Goal: Information Seeking & Learning: Check status

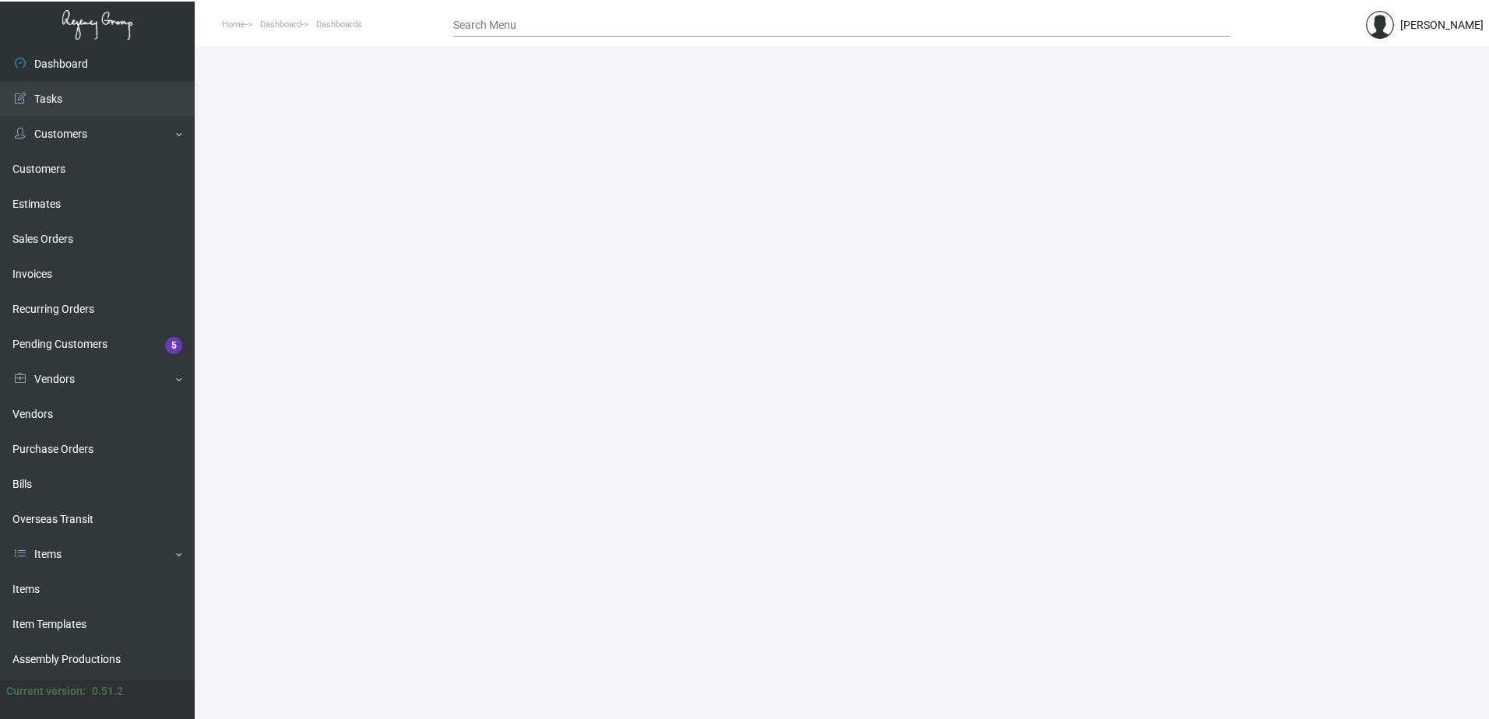
click at [471, 27] on input "Search Menu" at bounding box center [841, 25] width 776 height 12
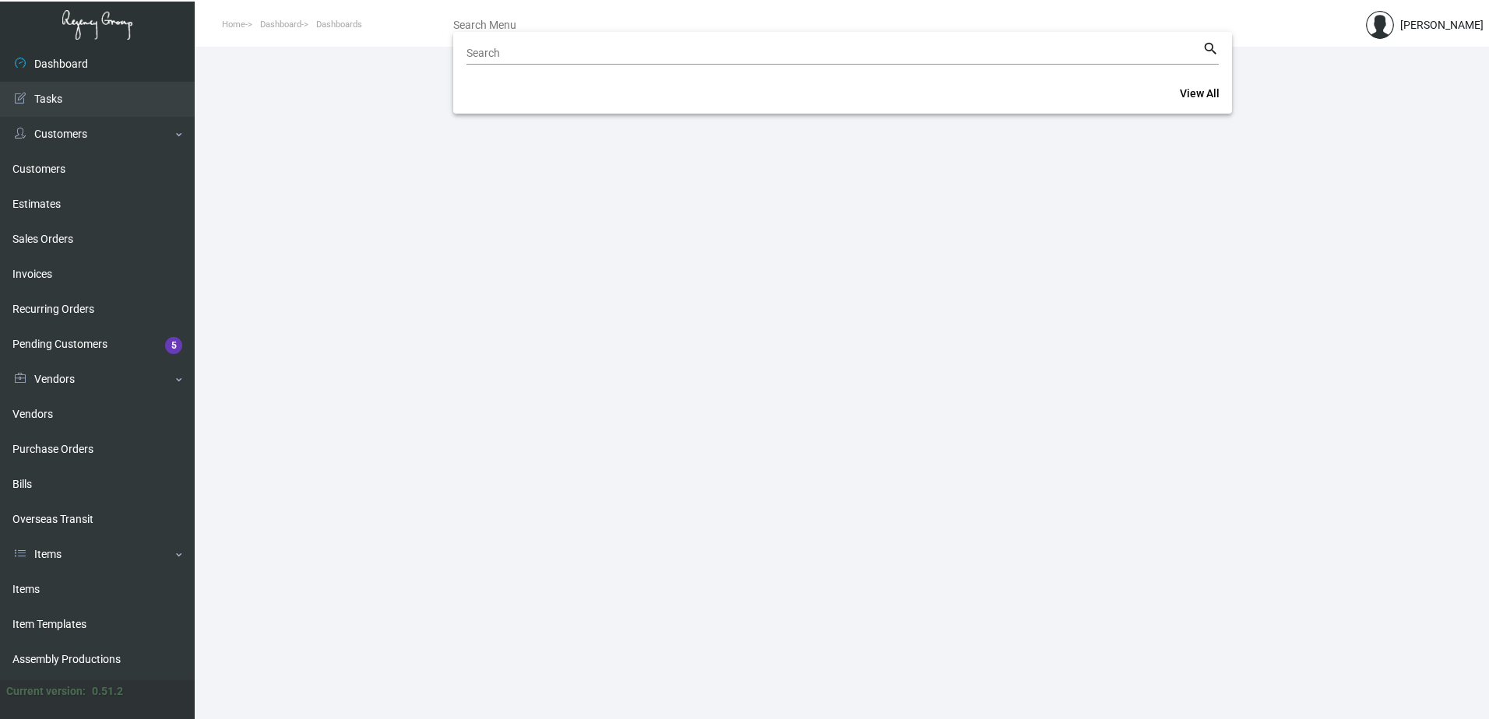
click at [47, 166] on div at bounding box center [744, 359] width 1489 height 719
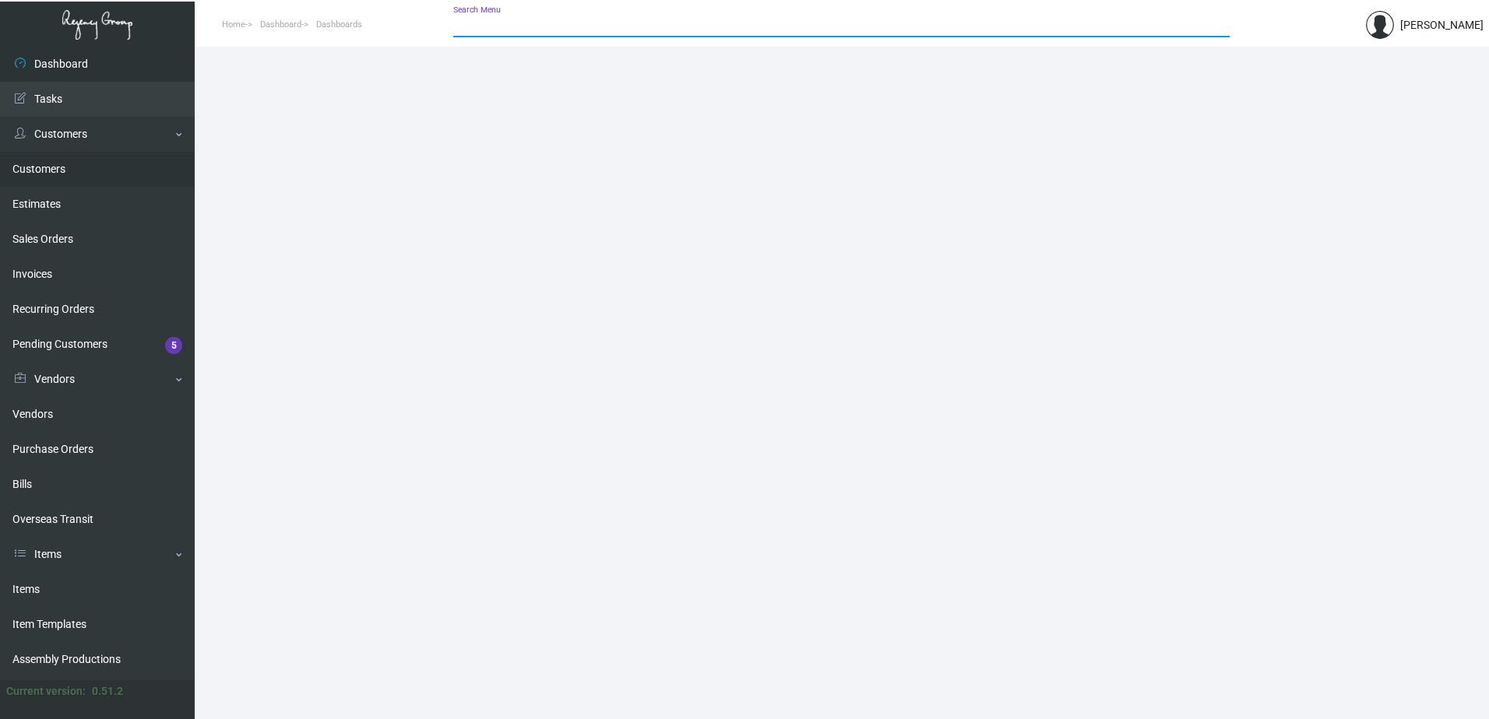
drag, startPoint x: 47, startPoint y: 169, endPoint x: 60, endPoint y: 169, distance: 12.5
click at [48, 169] on link "Customers" at bounding box center [97, 169] width 195 height 35
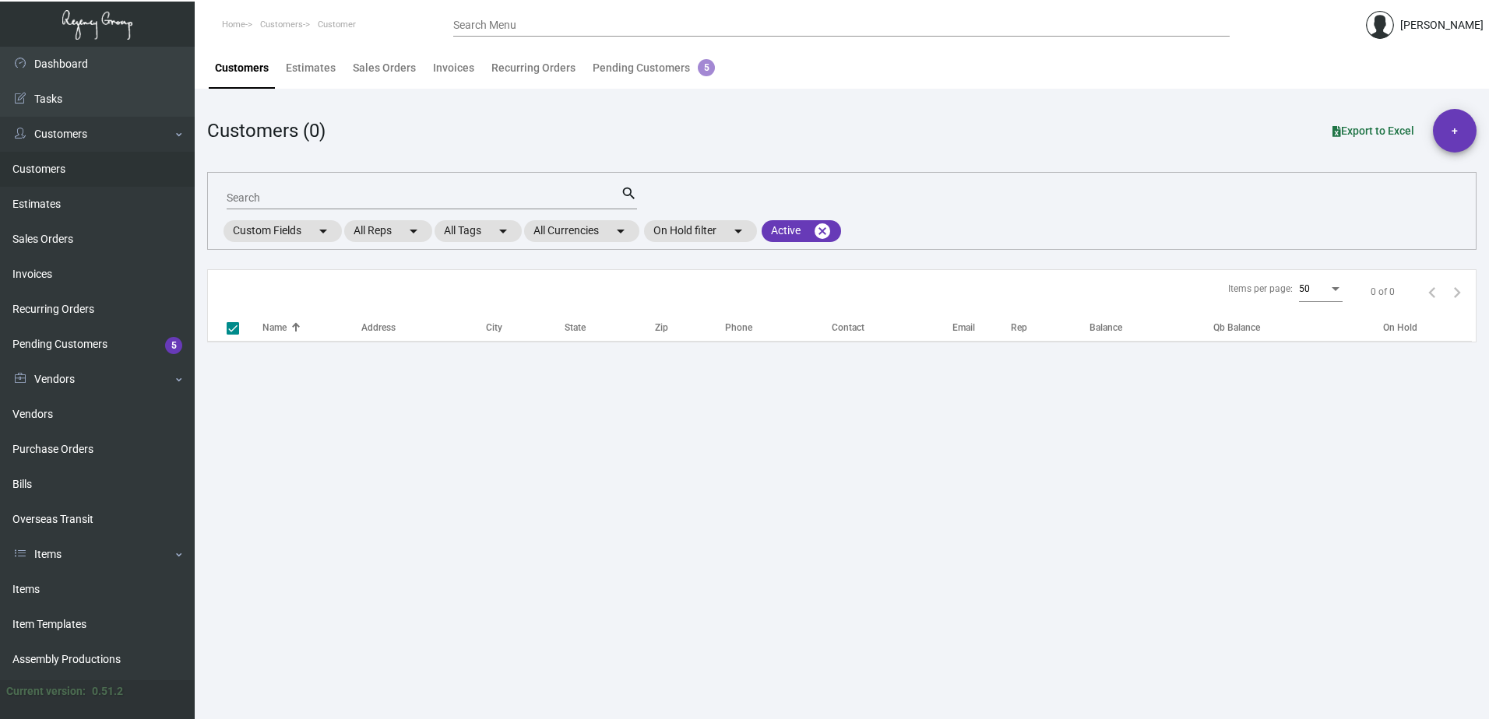
checkbox input "false"
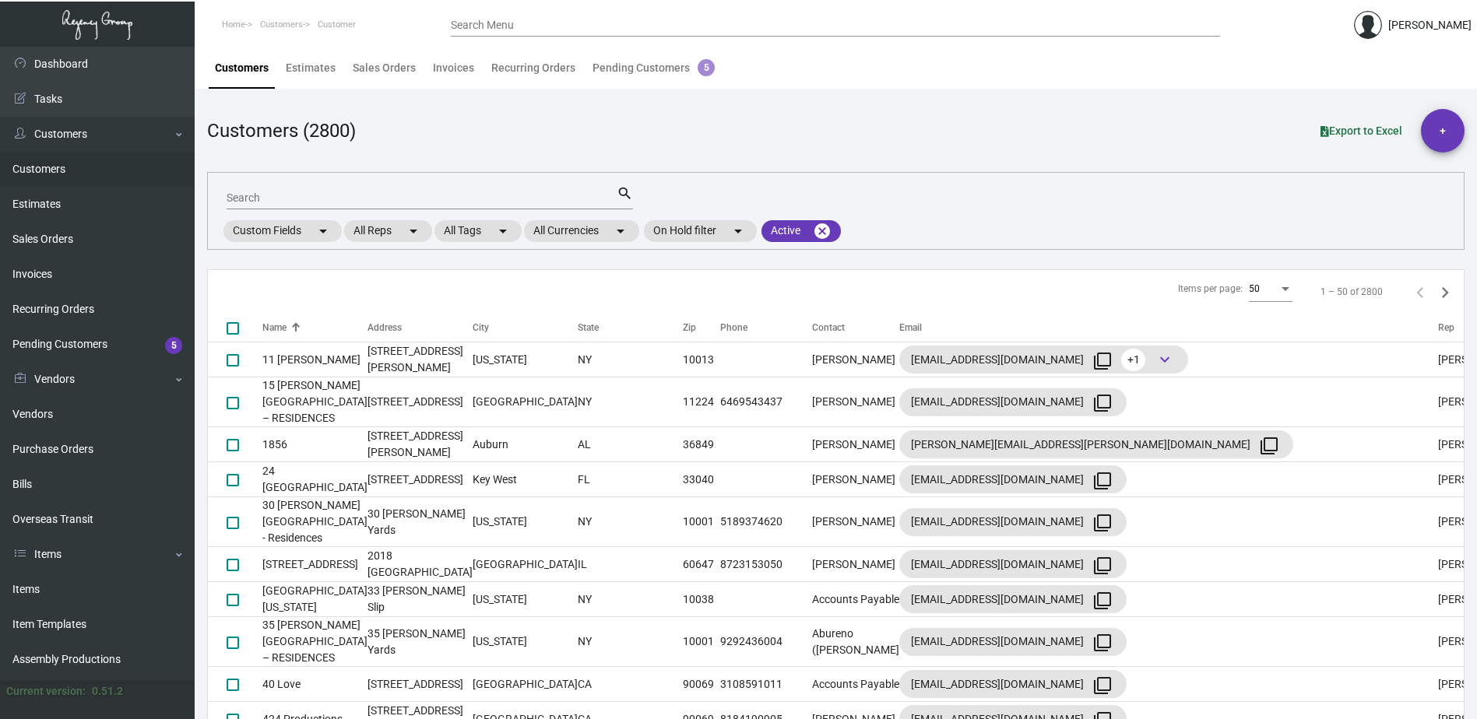
click at [265, 194] on input "Search" at bounding box center [422, 198] width 390 height 12
type input "baccarat"
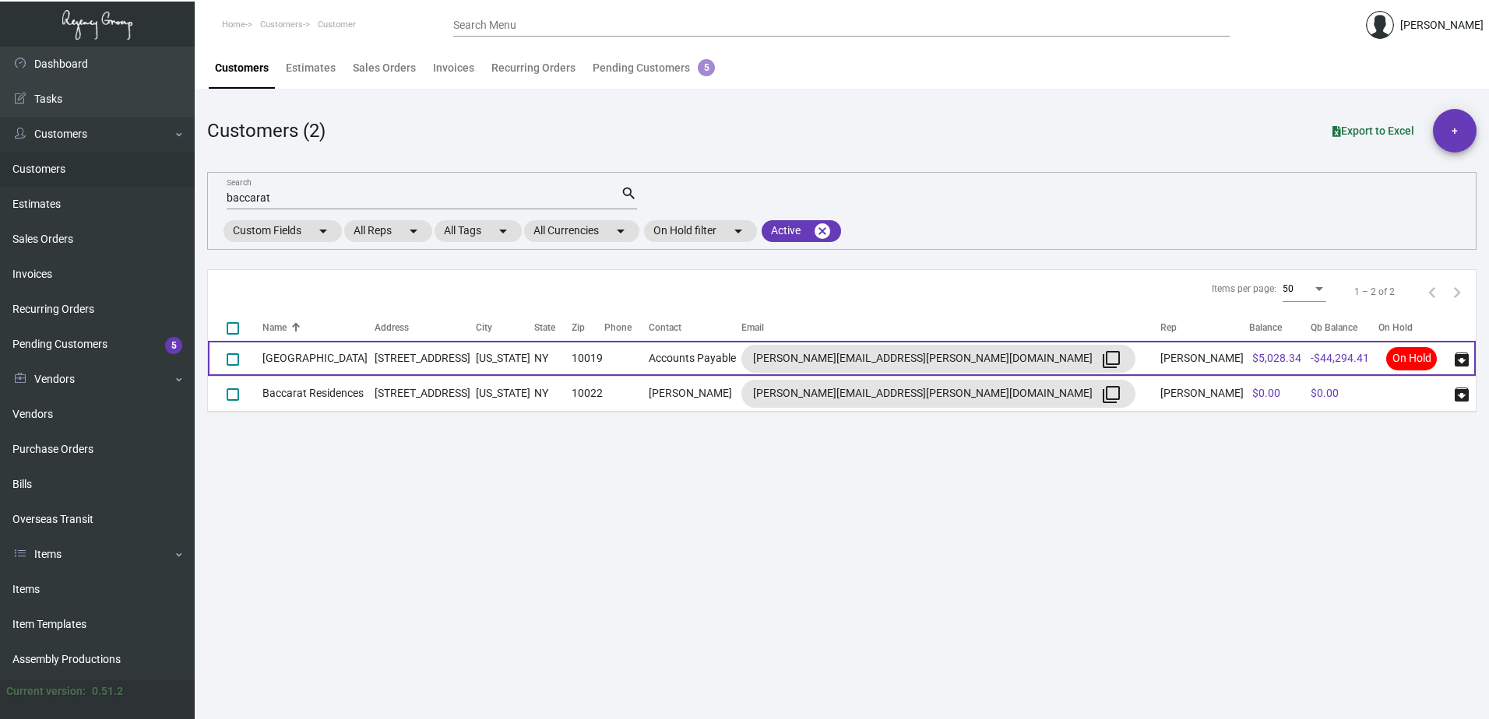
click at [310, 364] on td "[GEOGRAPHIC_DATA]" at bounding box center [318, 358] width 112 height 35
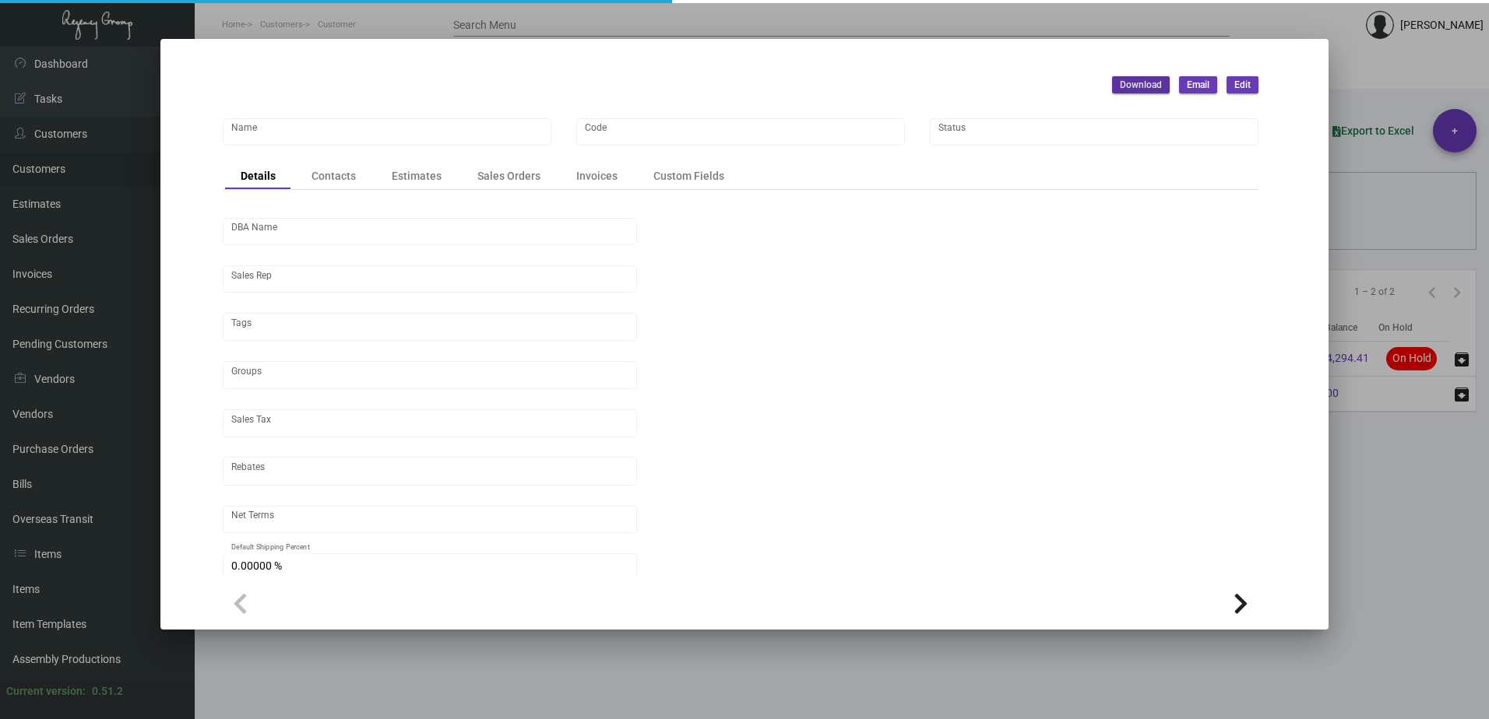
type input "[GEOGRAPHIC_DATA]"
type input "BCRT"
type input "[PERSON_NAME]"
type input "[GEOGRAPHIC_DATA]-[GEOGRAPHIC_DATA] ([US_STATE][GEOGRAPHIC_DATA])"
type input "Net 30"
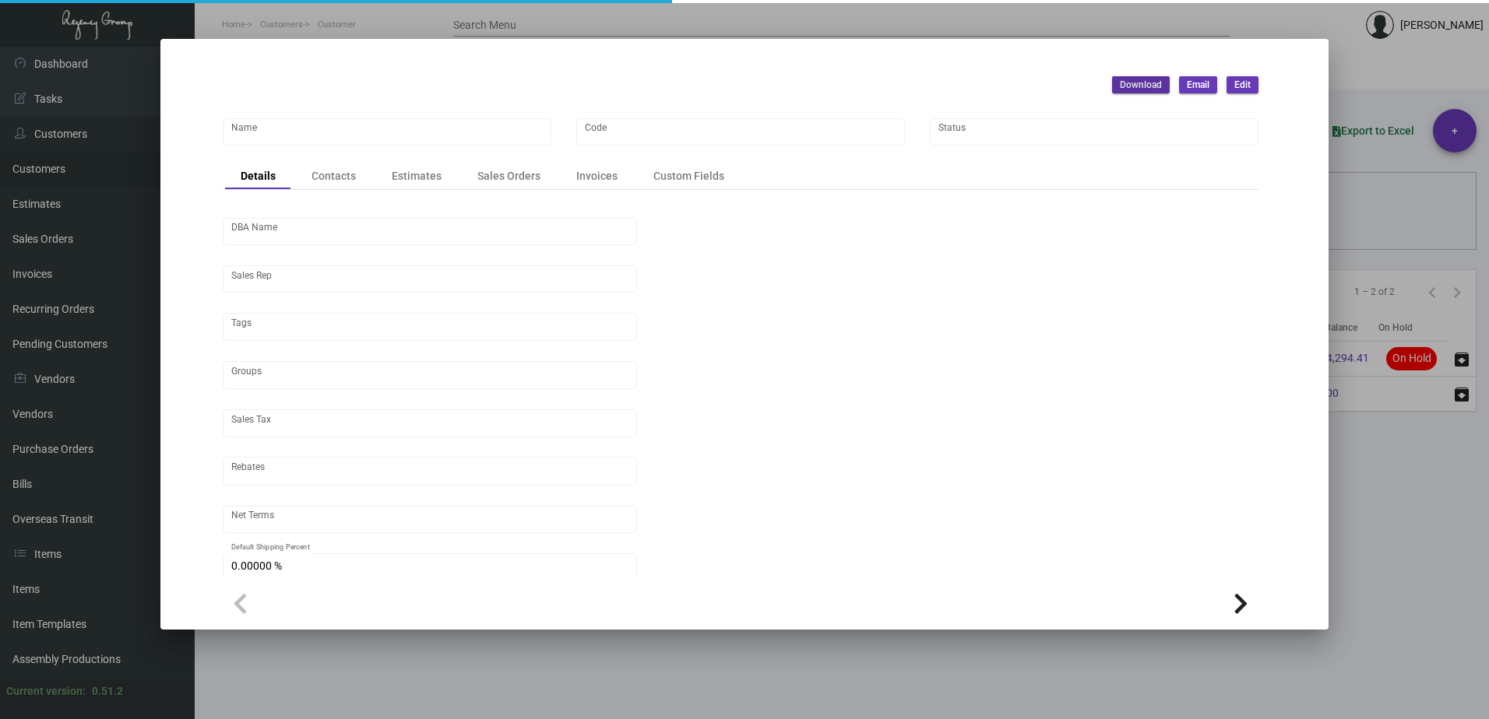
type input "United States Dollar $"
type input "$ 0.00"
checkbox input "true"
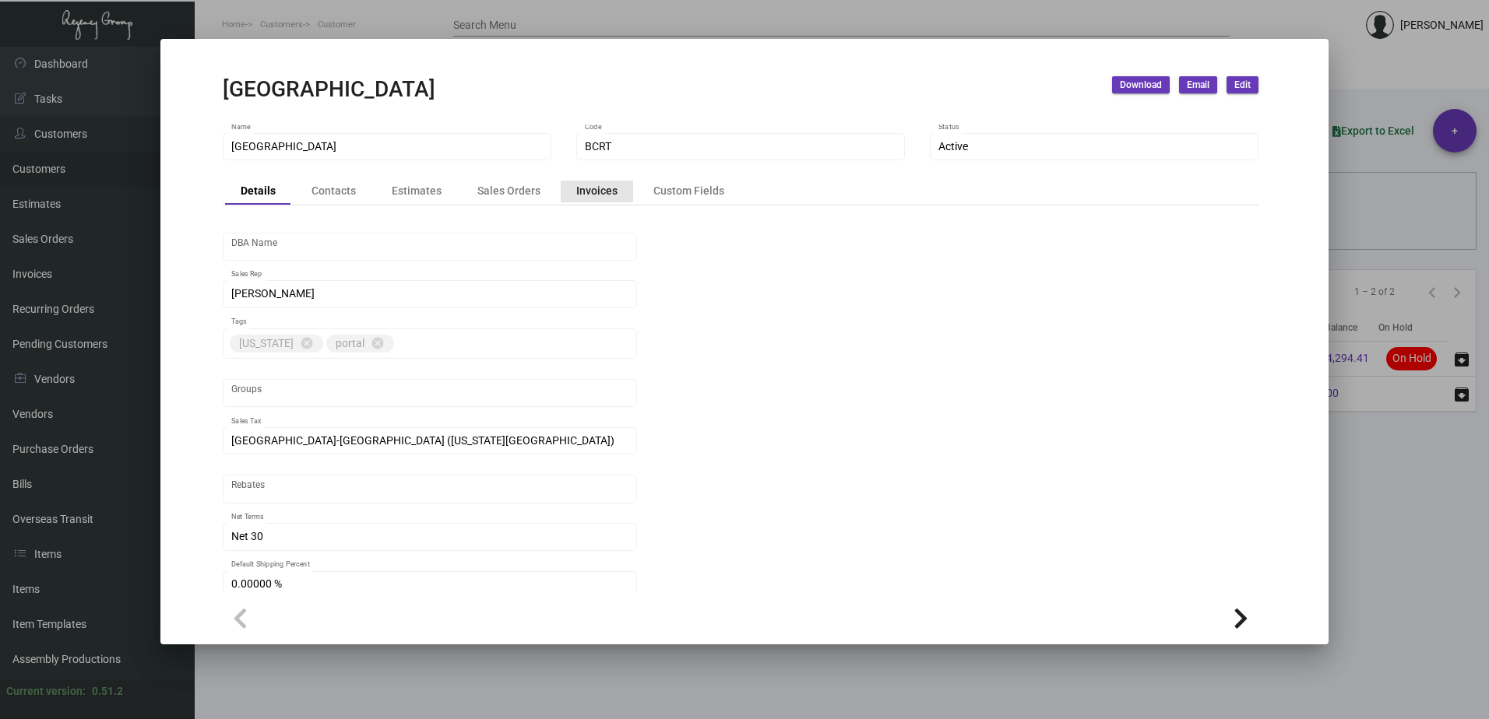
click at [590, 199] on div "Invoices" at bounding box center [596, 191] width 41 height 16
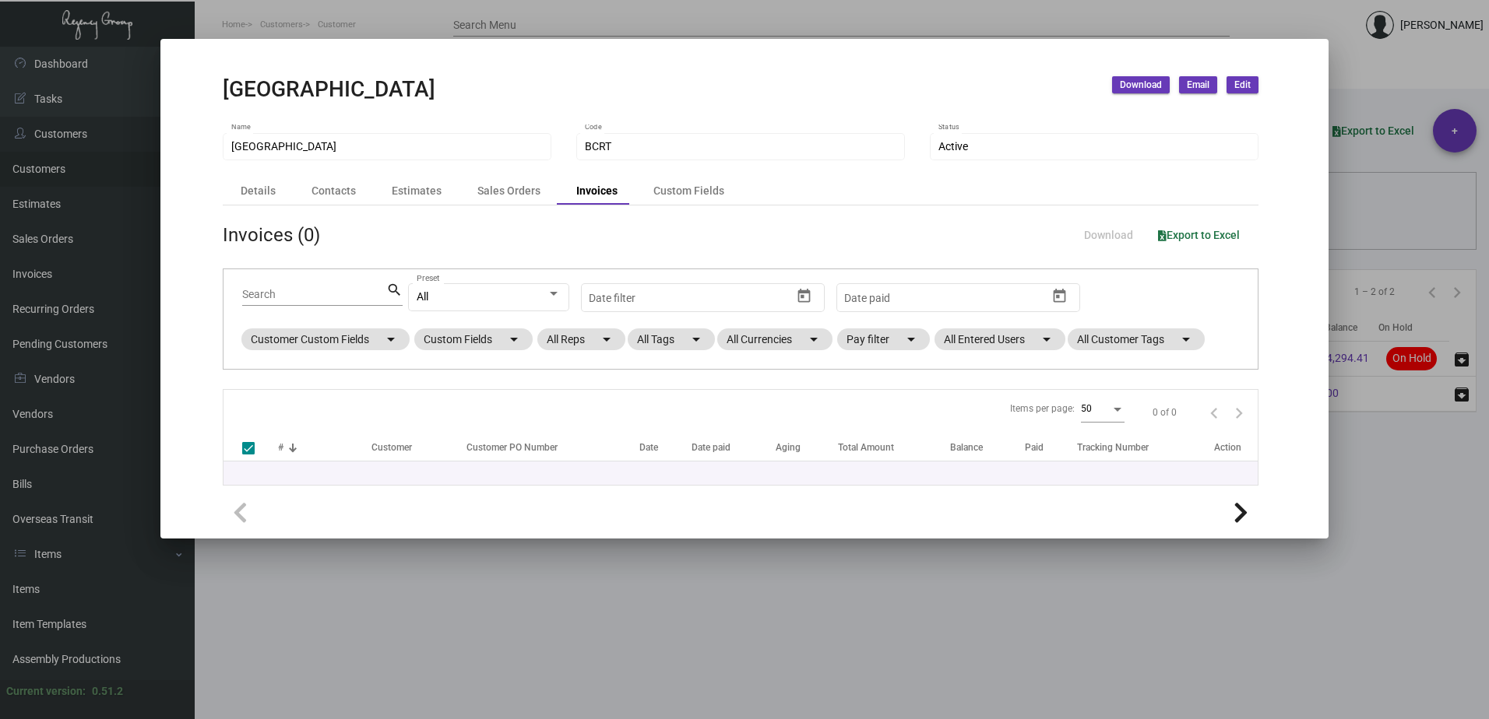
checkbox input "false"
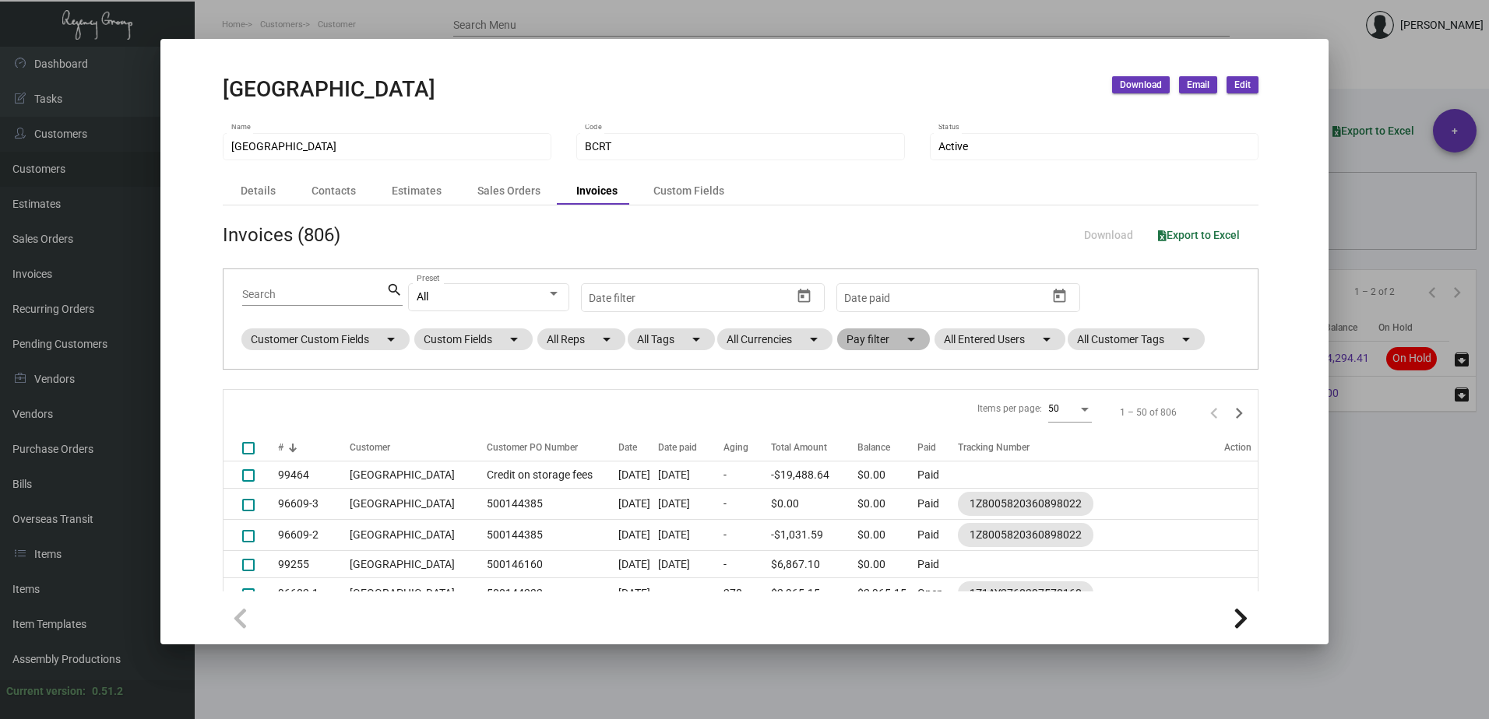
click at [901, 339] on mat-chip "Pay filter arrow_drop_down" at bounding box center [883, 340] width 93 height 22
click at [877, 432] on span "Open" at bounding box center [885, 433] width 26 height 19
click at [860, 440] on input "Open" at bounding box center [859, 440] width 1 height 1
checkbox input "true"
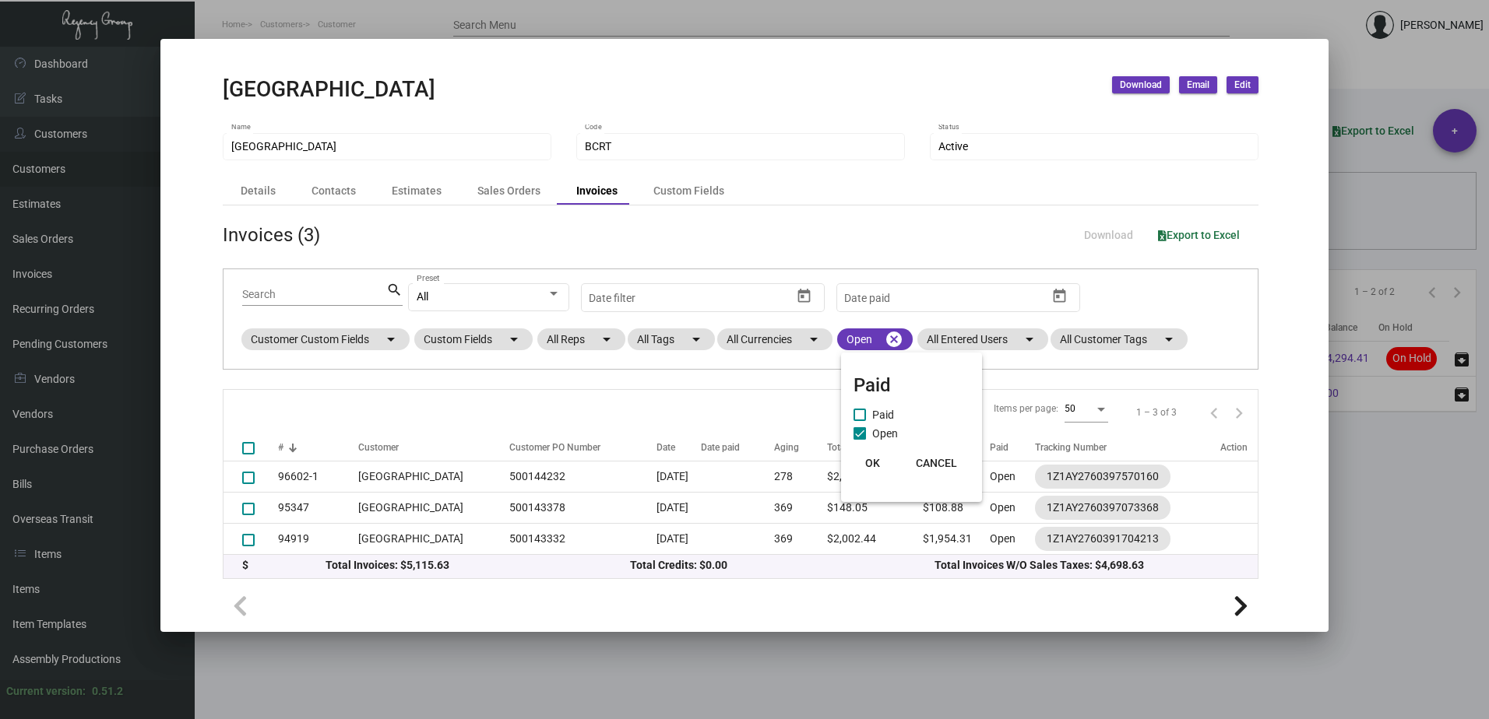
click at [871, 464] on span "OK" at bounding box center [872, 463] width 15 height 12
